Goal: Task Accomplishment & Management: Manage account settings

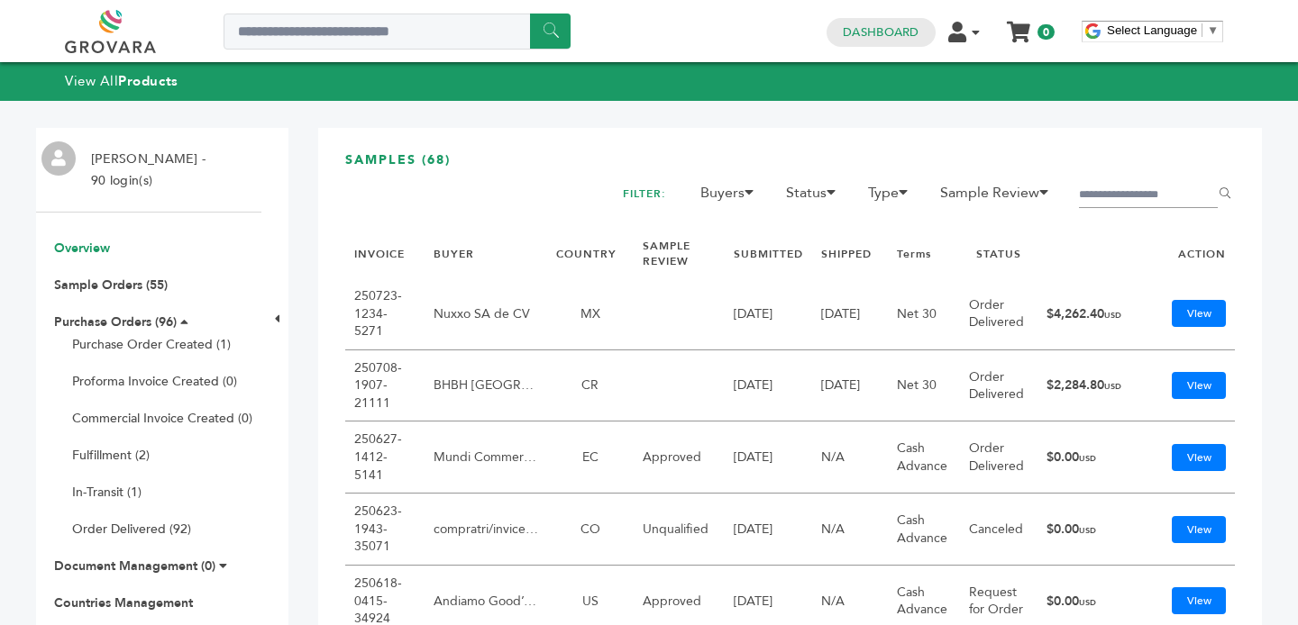
click at [85, 252] on link "Overview" at bounding box center [82, 248] width 56 height 17
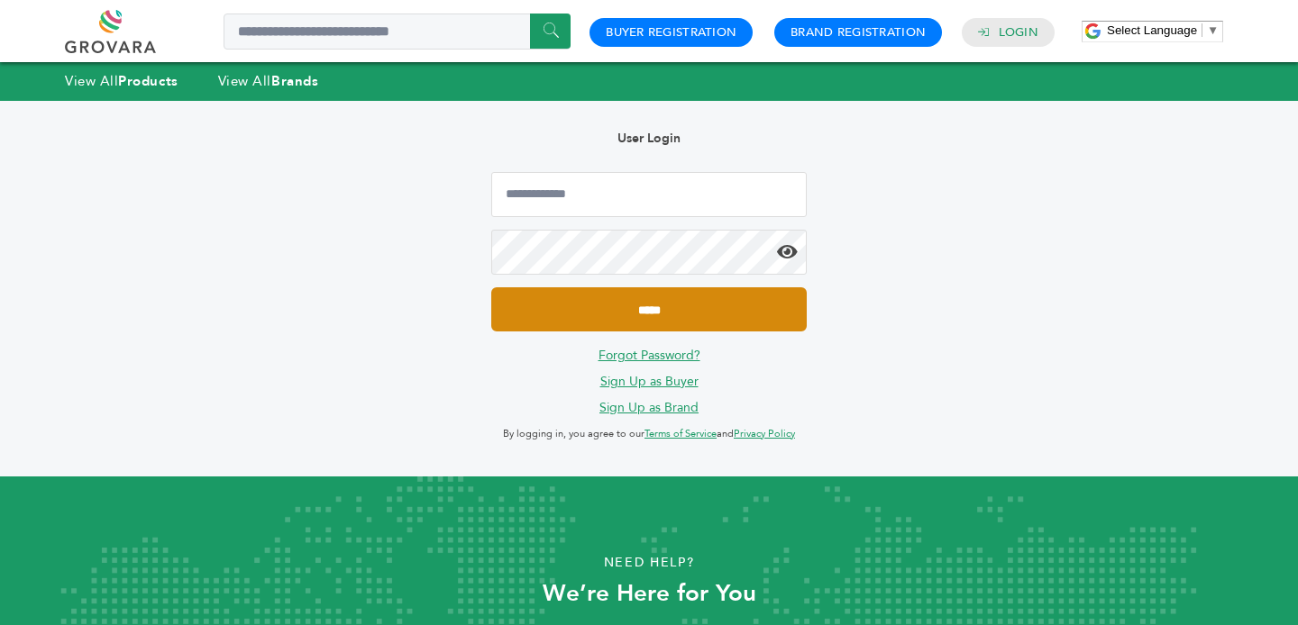
type input "**********"
click at [656, 316] on input "*****" at bounding box center [648, 310] width 315 height 44
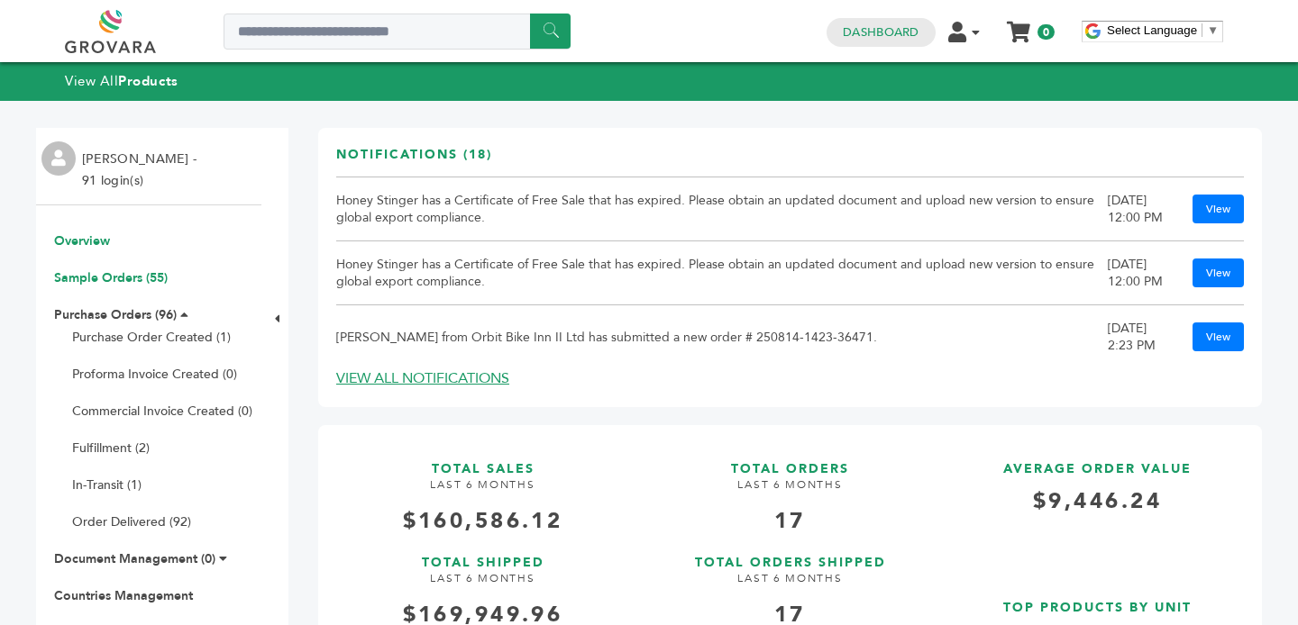
click at [109, 273] on link "Sample Orders (55)" at bounding box center [111, 277] width 114 height 17
